Goal: Task Accomplishment & Management: Manage account settings

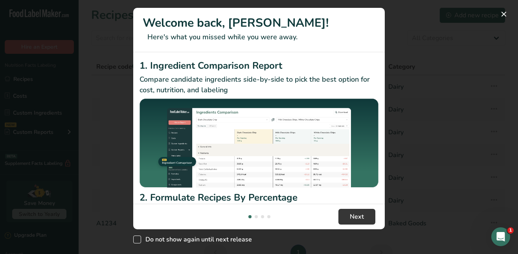
click at [135, 239] on span "New Features" at bounding box center [137, 240] width 8 height 8
click at [135, 239] on input "Do not show again until next release" at bounding box center [135, 239] width 5 height 5
checkbox input "true"
click at [358, 223] on button "Next" at bounding box center [356, 217] width 37 height 16
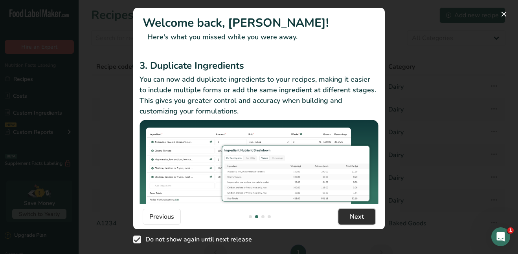
click at [355, 220] on span "Next" at bounding box center [357, 216] width 14 height 9
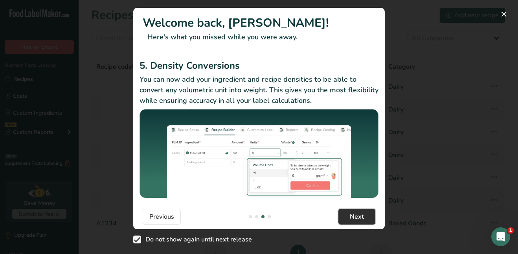
click at [355, 220] on span "Next" at bounding box center [357, 216] width 14 height 9
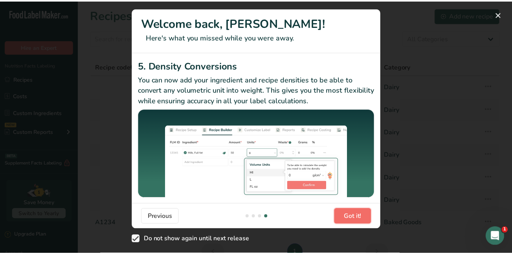
scroll to position [0, 755]
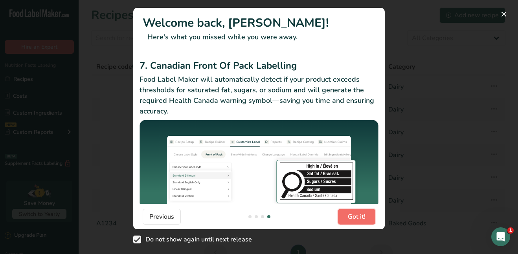
click at [355, 220] on span "Got it!" at bounding box center [357, 216] width 18 height 9
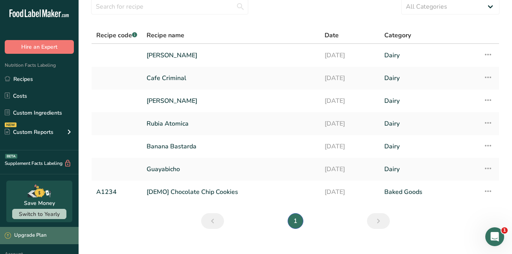
scroll to position [44, 0]
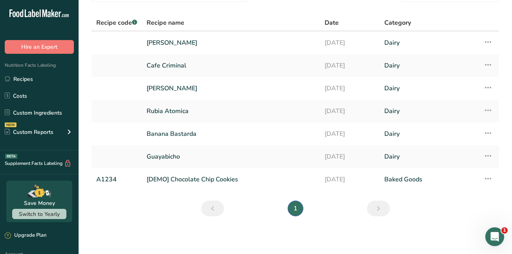
click at [16, 173] on div "Supplement Facts Labeling BETA" at bounding box center [39, 163] width 79 height 24
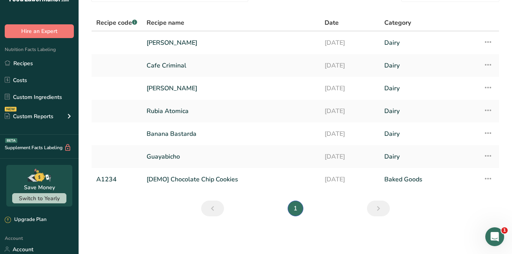
scroll to position [31, 0]
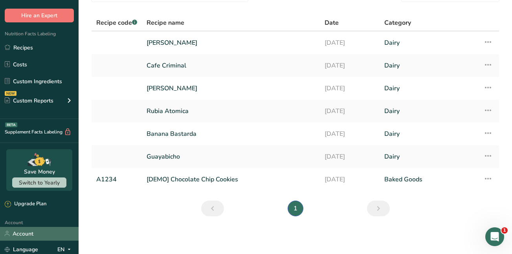
click at [21, 233] on link "Account" at bounding box center [39, 234] width 79 height 14
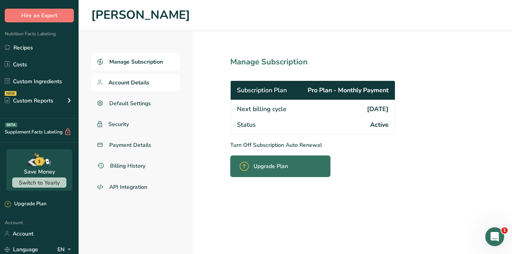
click at [134, 82] on span "Account Details" at bounding box center [128, 83] width 41 height 8
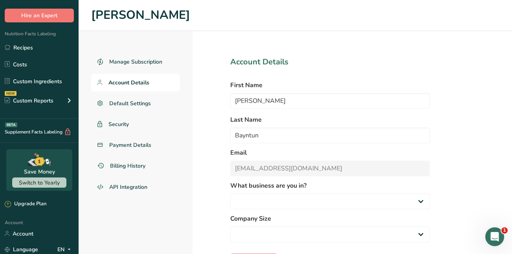
select select "2"
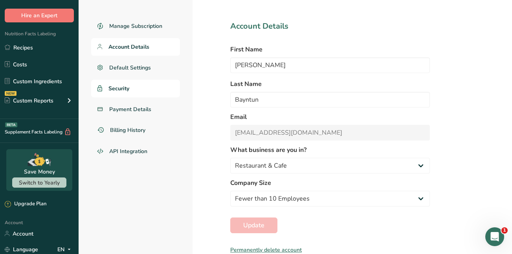
click at [118, 87] on span "Security" at bounding box center [118, 88] width 21 height 8
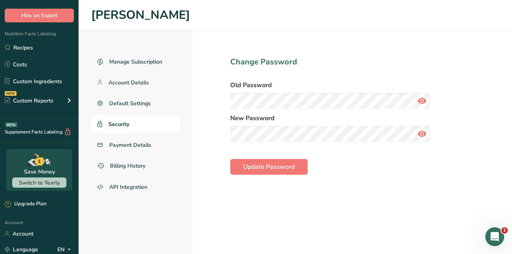
click at [423, 100] on icon at bounding box center [421, 101] width 9 height 14
click at [253, 167] on span "Update Password" at bounding box center [268, 166] width 51 height 9
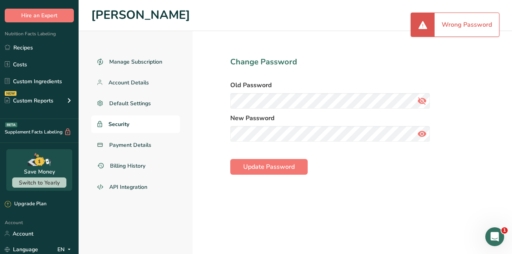
click at [472, 20] on div "Wrong Password" at bounding box center [467, 25] width 64 height 24
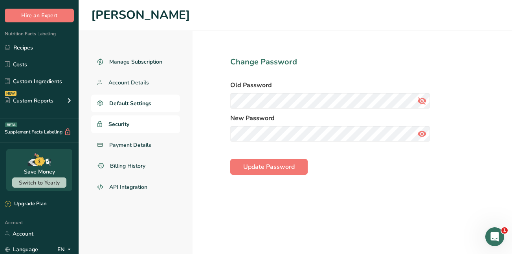
click at [127, 103] on span "Default Settings" at bounding box center [130, 103] width 42 height 8
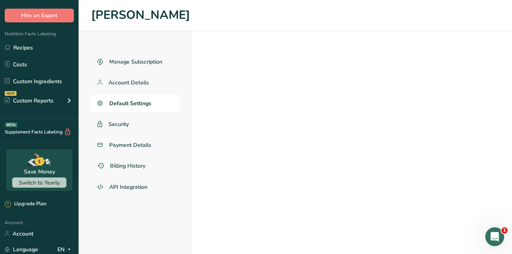
select select
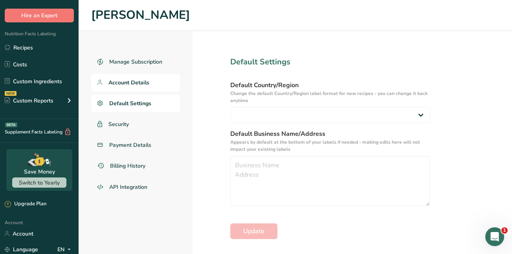
click at [123, 86] on span "Account Details" at bounding box center [128, 83] width 41 height 8
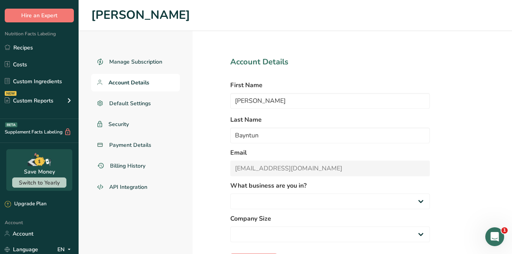
select select "2"
click at [118, 126] on span "Security" at bounding box center [118, 124] width 21 height 8
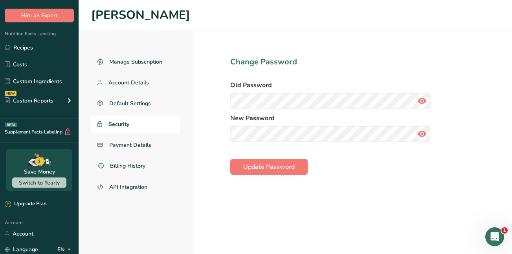
click at [422, 99] on icon at bounding box center [421, 101] width 9 height 14
click at [263, 167] on span "Update Password" at bounding box center [268, 166] width 51 height 9
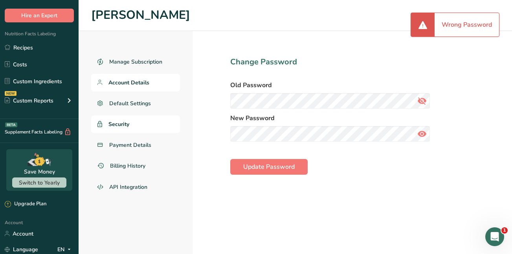
click at [119, 83] on span "Account Details" at bounding box center [128, 83] width 41 height 8
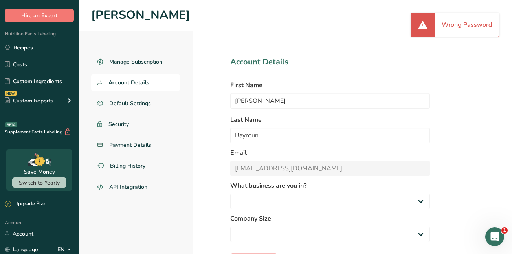
select select "2"
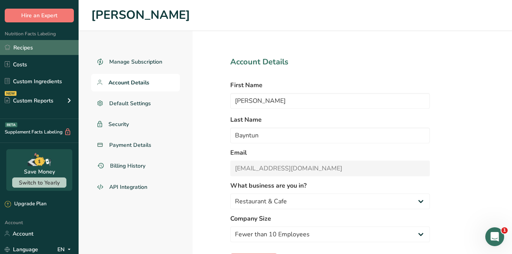
click at [28, 45] on link "Recipes" at bounding box center [39, 47] width 79 height 15
